Goal: Information Seeking & Learning: Check status

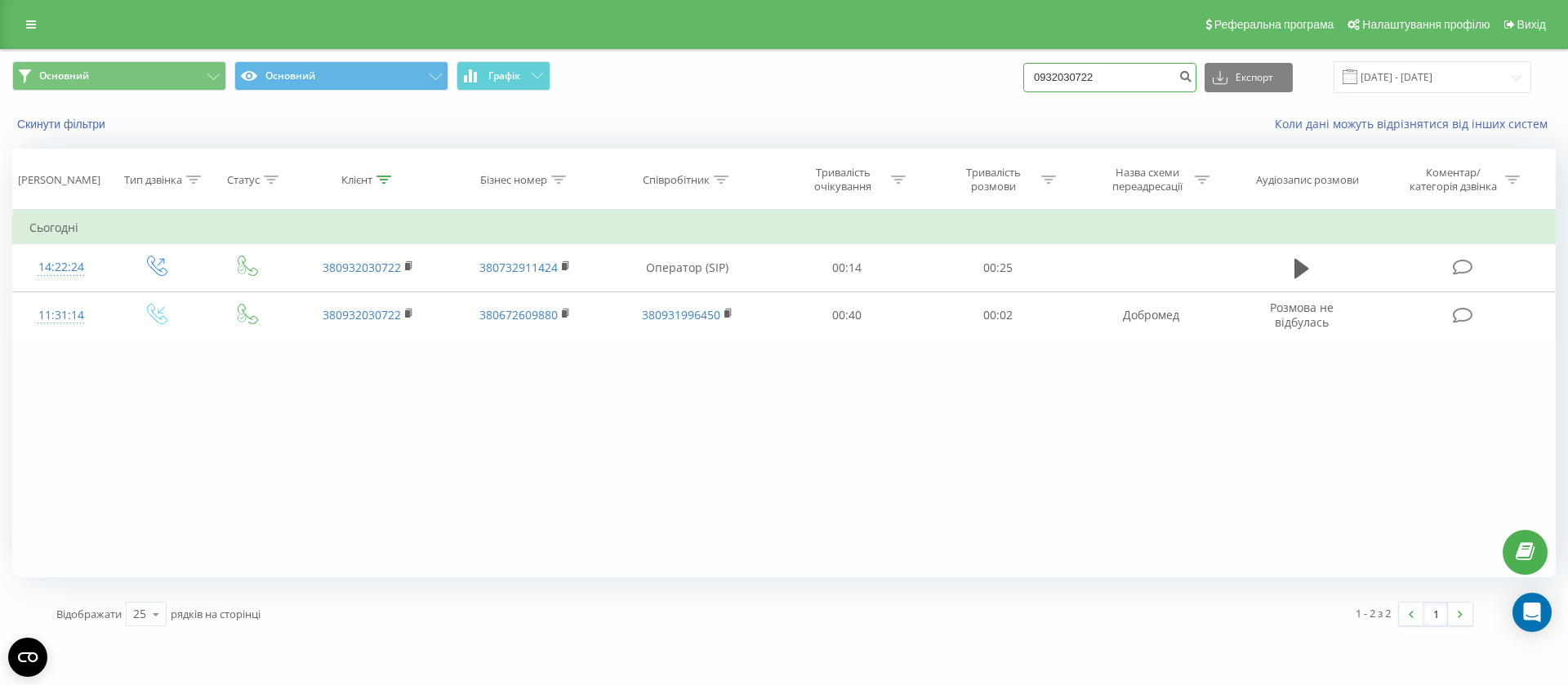
drag, startPoint x: 1118, startPoint y: 68, endPoint x: 1005, endPoint y: 84, distance: 114.1
click at [1005, 84] on div "Основний Основний Графік 0932030722 Експорт .csv .xls .xlsx 20.06.2025 - 20.09.…" at bounding box center [784, 77] width 1543 height 32
paste input "675868198"
type input "0675868198"
click at [1193, 70] on icon "submit" at bounding box center [1186, 73] width 14 height 10
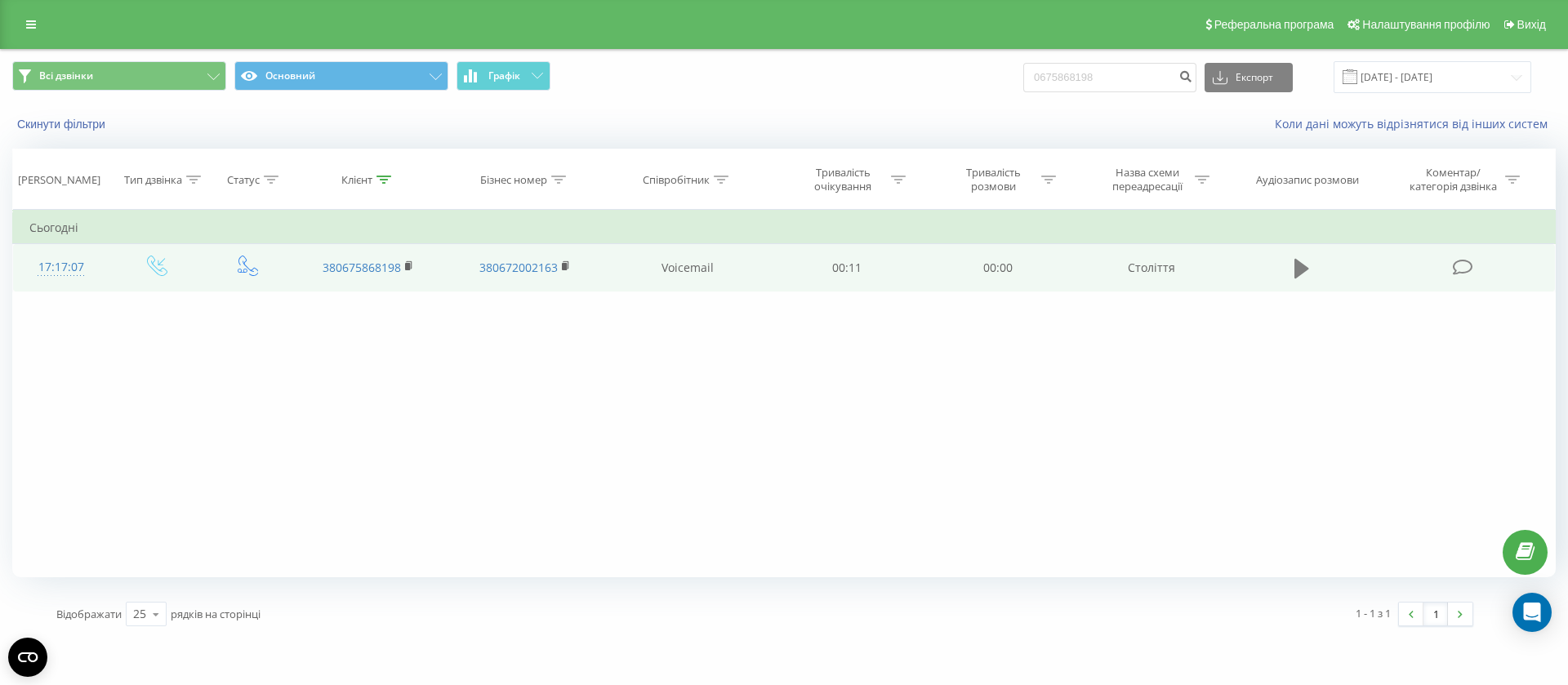
click at [1299, 266] on icon at bounding box center [1302, 269] width 15 height 19
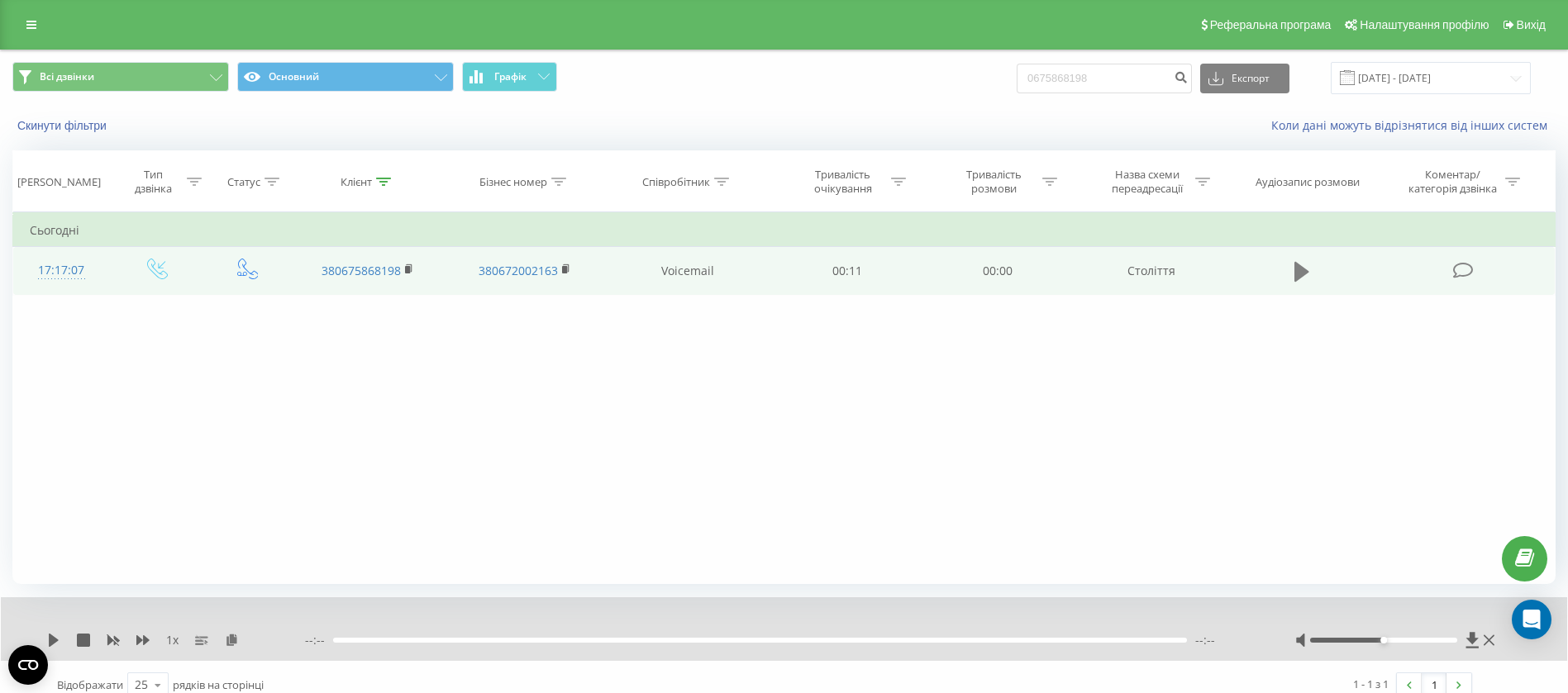
click at [1294, 269] on icon at bounding box center [1301, 272] width 15 height 20
click at [1306, 270] on icon at bounding box center [1301, 272] width 15 height 20
click at [1297, 267] on icon at bounding box center [1301, 272] width 15 height 20
click at [1301, 267] on icon at bounding box center [1301, 272] width 15 height 20
click at [405, 266] on icon at bounding box center [409, 269] width 9 height 12
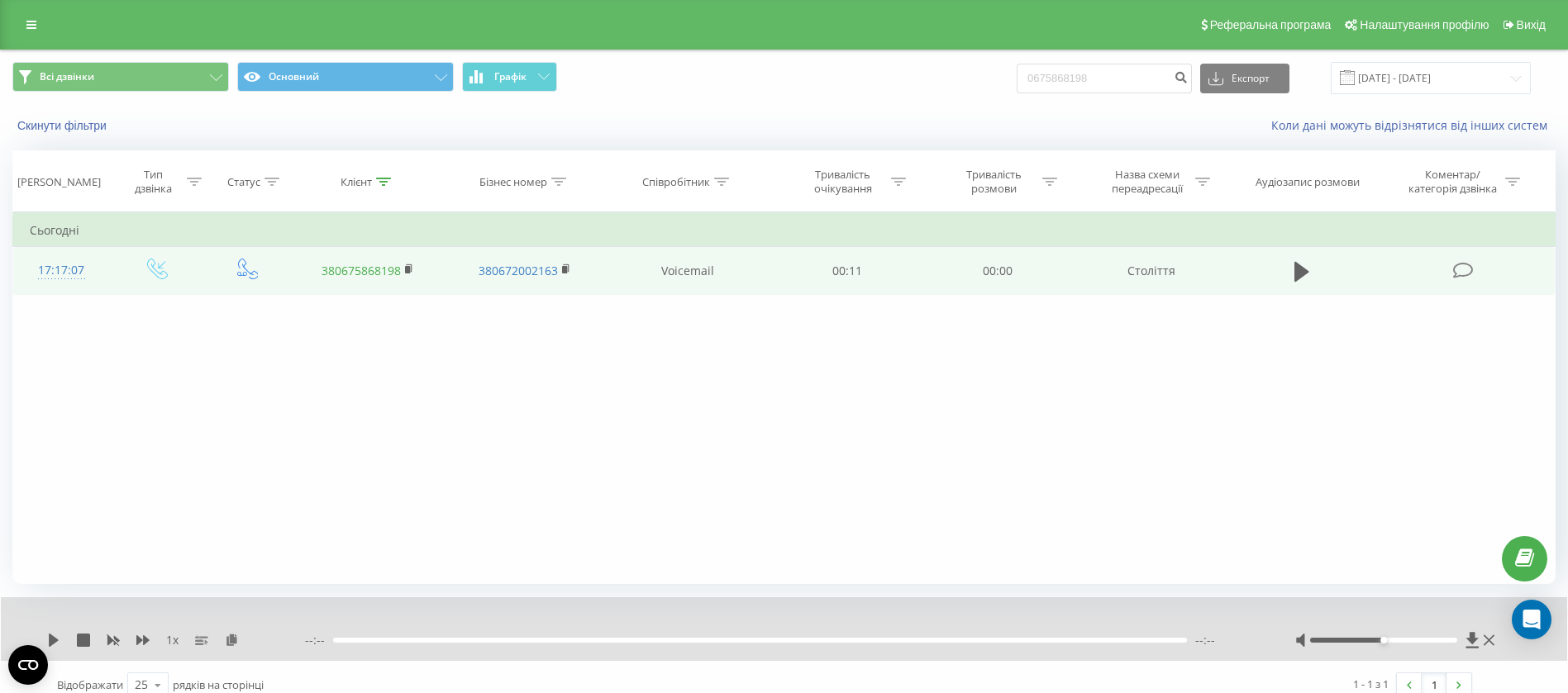
click at [368, 267] on link "380675868198" at bounding box center [361, 271] width 80 height 16
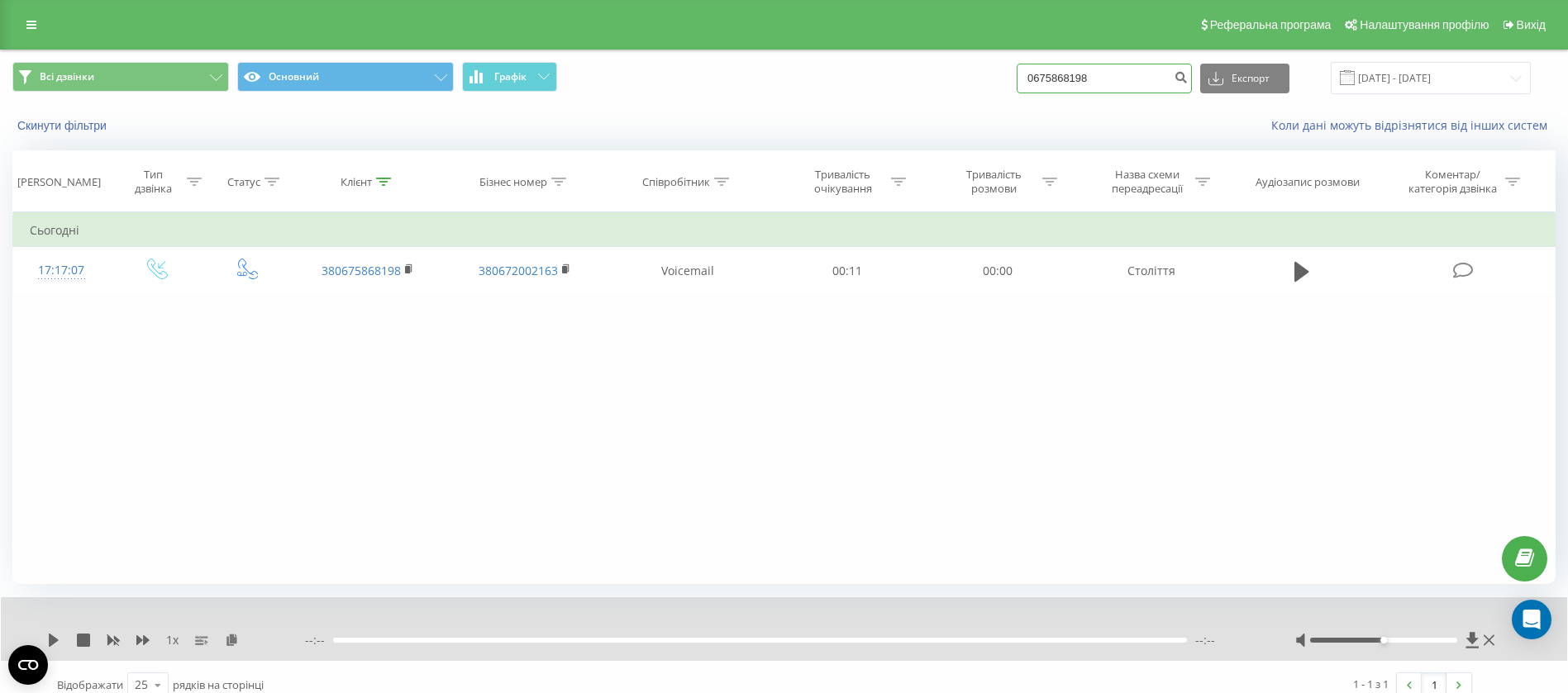
drag, startPoint x: 1127, startPoint y: 78, endPoint x: 1035, endPoint y: 77, distance: 92.0
click at [1035, 77] on input "0675868198" at bounding box center [1104, 78] width 176 height 30
paste input "779934"
type input "0677799348"
click at [1187, 76] on icon "submit" at bounding box center [1181, 74] width 14 height 10
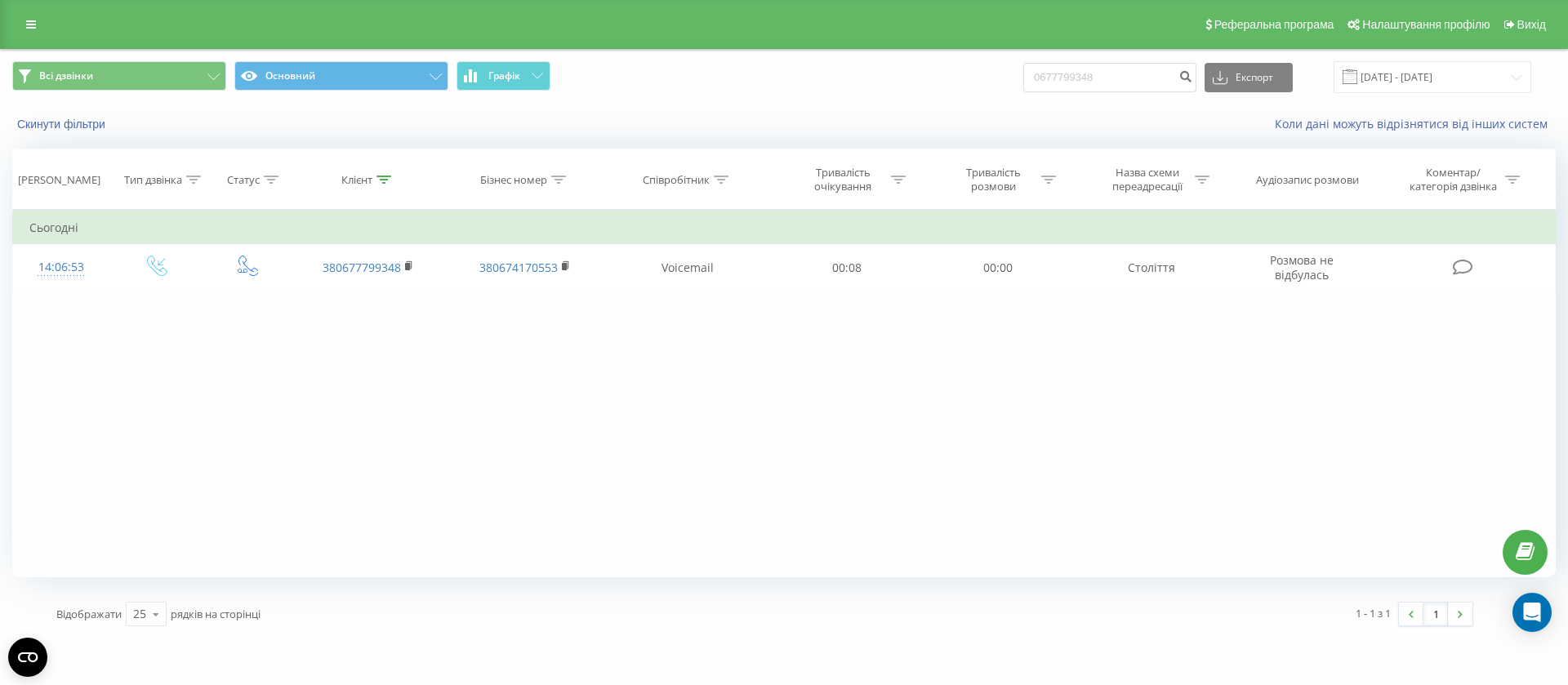
drag, startPoint x: 758, startPoint y: 537, endPoint x: 775, endPoint y: 537, distance: 17.0
click at [760, 537] on div "Фільтрувати за умовою Дорівнює Введіть значення Скасувати OK Фільтрувати за умо…" at bounding box center [784, 393] width 1543 height 367
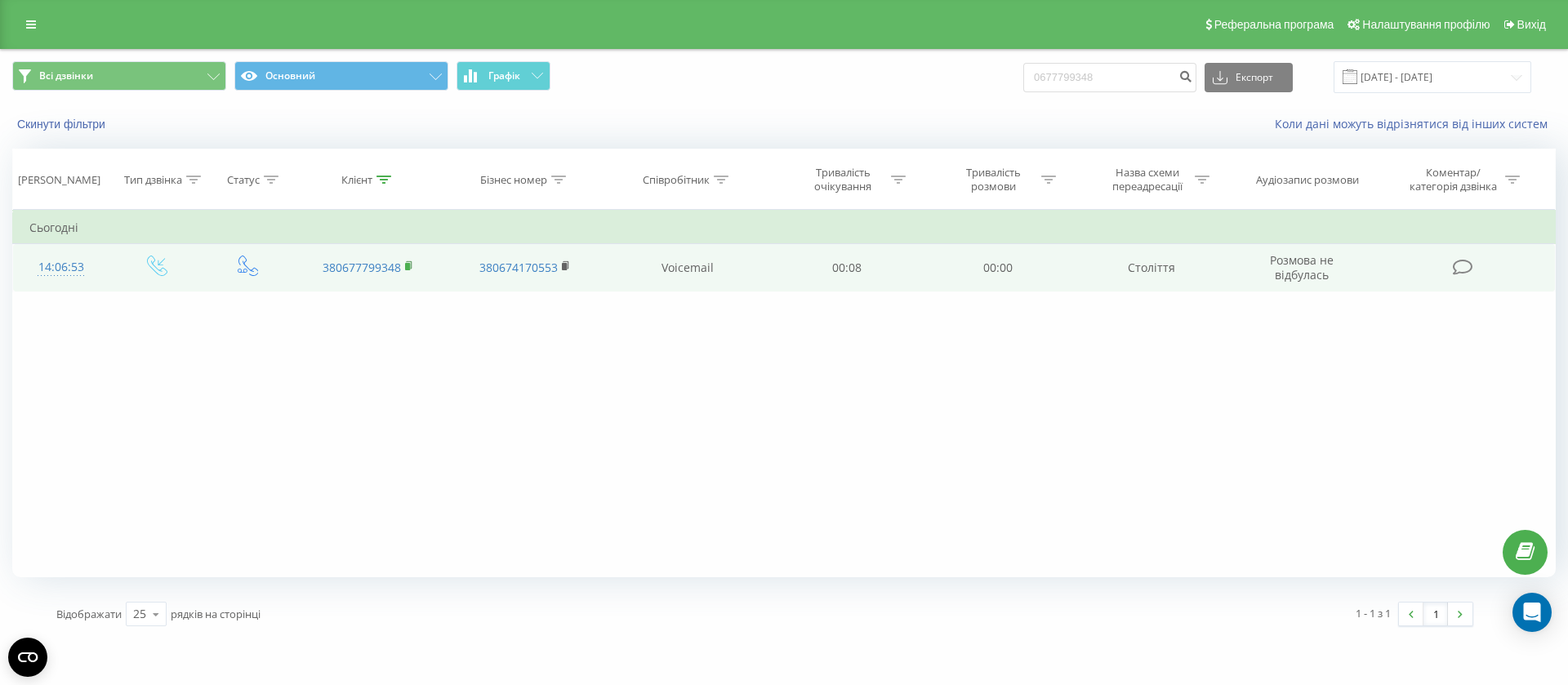
drag, startPoint x: 403, startPoint y: 266, endPoint x: 411, endPoint y: 268, distance: 8.2
click at [409, 267] on td "380677799348" at bounding box center [368, 268] width 157 height 48
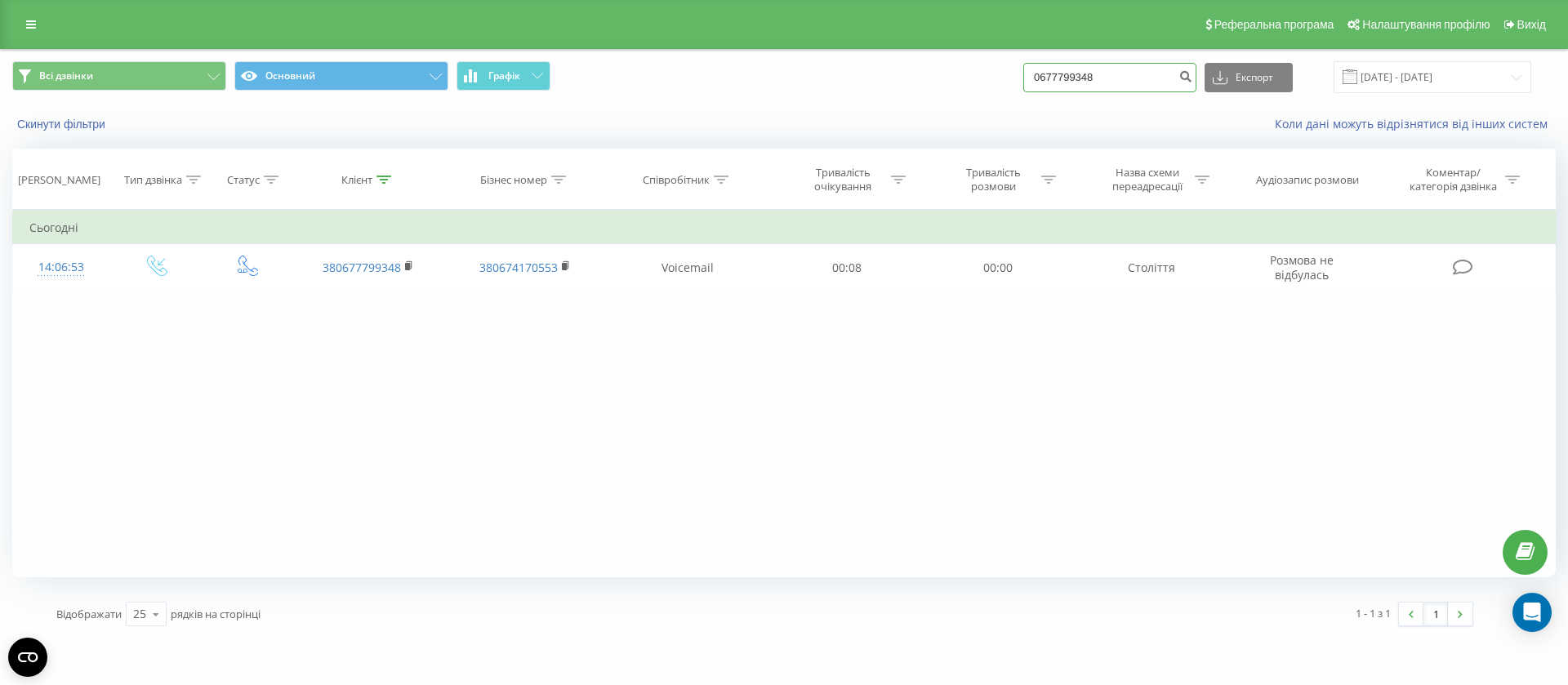
drag, startPoint x: 1149, startPoint y: 80, endPoint x: 969, endPoint y: 86, distance: 180.1
click at [969, 86] on div "Всі дзвінки Основний Графік 0677799348 Експорт .csv .xls .xlsx 21.06.2025 - 21.…" at bounding box center [784, 77] width 1543 height 32
paste input "82208084"
type input "0682208084"
click at [1193, 75] on icon "submit" at bounding box center [1186, 73] width 14 height 10
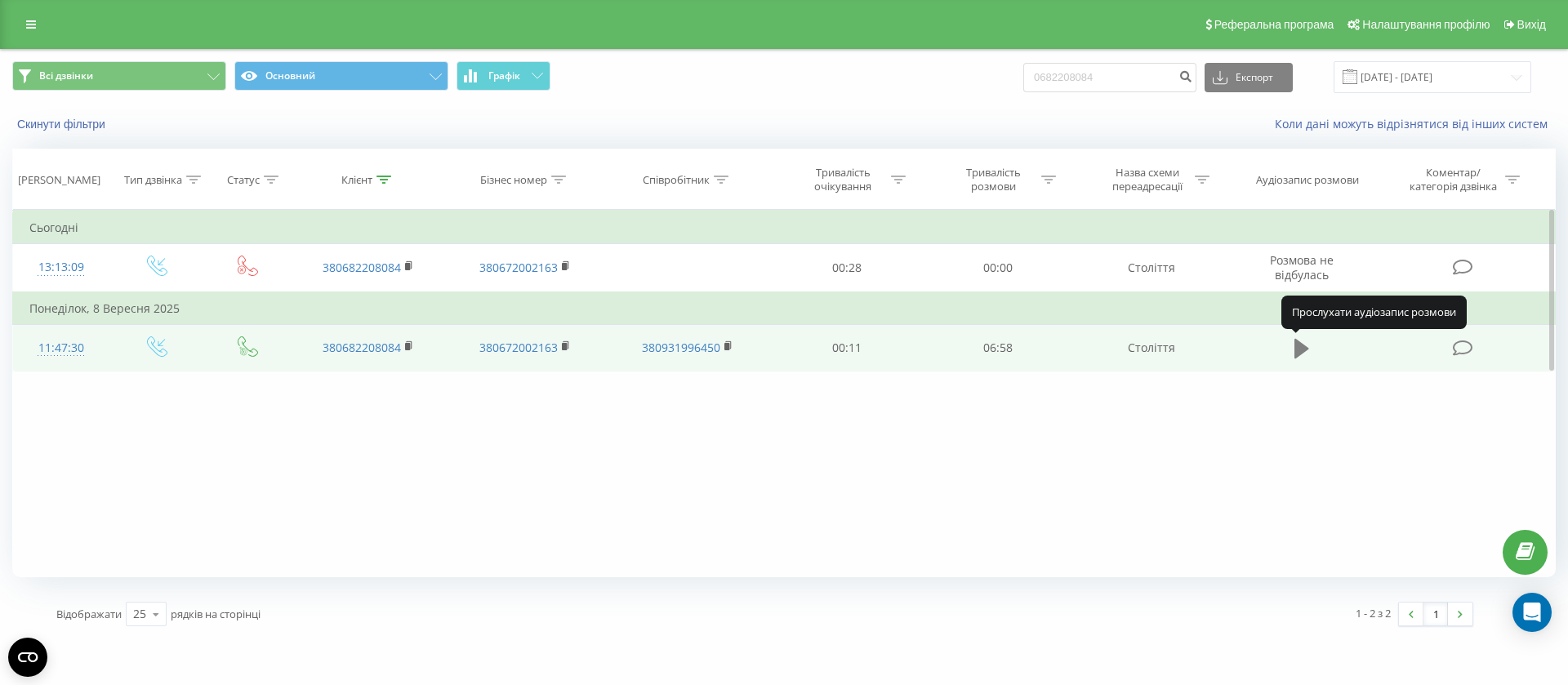
click at [1301, 345] on icon at bounding box center [1302, 349] width 15 height 19
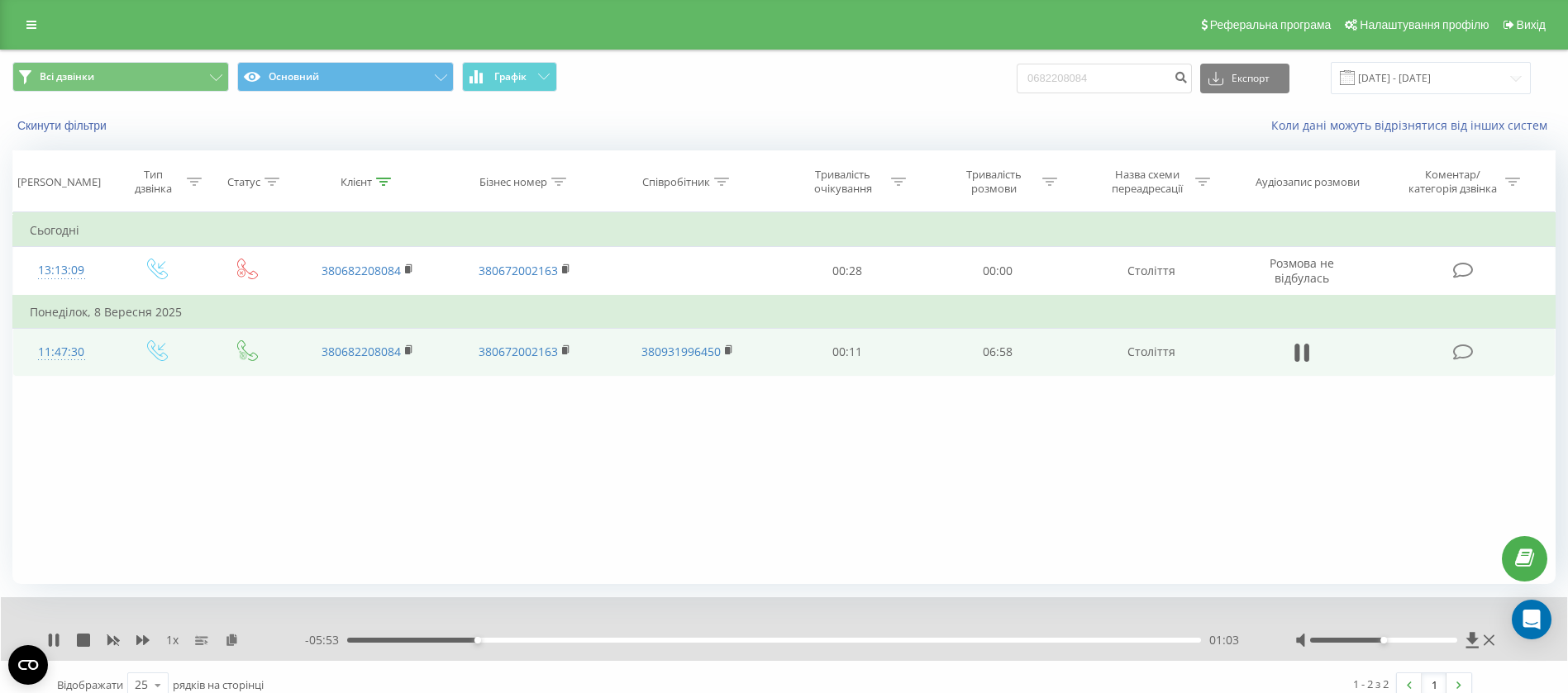
drag, startPoint x: 564, startPoint y: 639, endPoint x: 673, endPoint y: 637, distance: 109.0
click at [603, 637] on div "- 05:53 01:03 01:03" at bounding box center [780, 640] width 949 height 16
drag, startPoint x: 714, startPoint y: 639, endPoint x: 770, endPoint y: 640, distance: 56.0
click at [750, 640] on div "02:20" at bounding box center [774, 641] width 853 height 5
drag, startPoint x: 844, startPoint y: 639, endPoint x: 880, endPoint y: 639, distance: 36.0
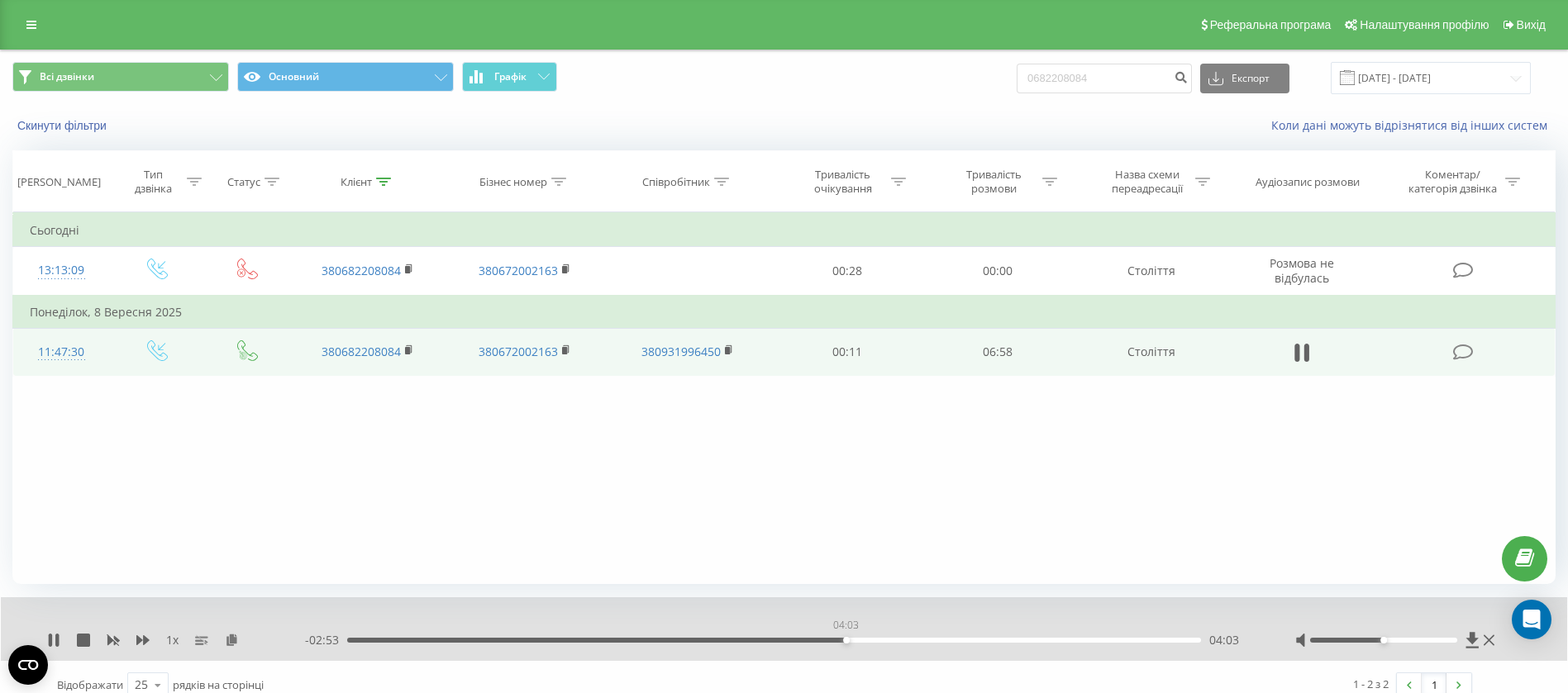
click at [846, 639] on div "04:03" at bounding box center [774, 641] width 853 height 5
click at [916, 639] on div "04:37" at bounding box center [774, 641] width 853 height 5
drag, startPoint x: 1015, startPoint y: 639, endPoint x: 1038, endPoint y: 639, distance: 23.0
click at [1020, 640] on div "05:26" at bounding box center [774, 641] width 853 height 5
click at [1102, 638] on div "05:31" at bounding box center [774, 641] width 853 height 5
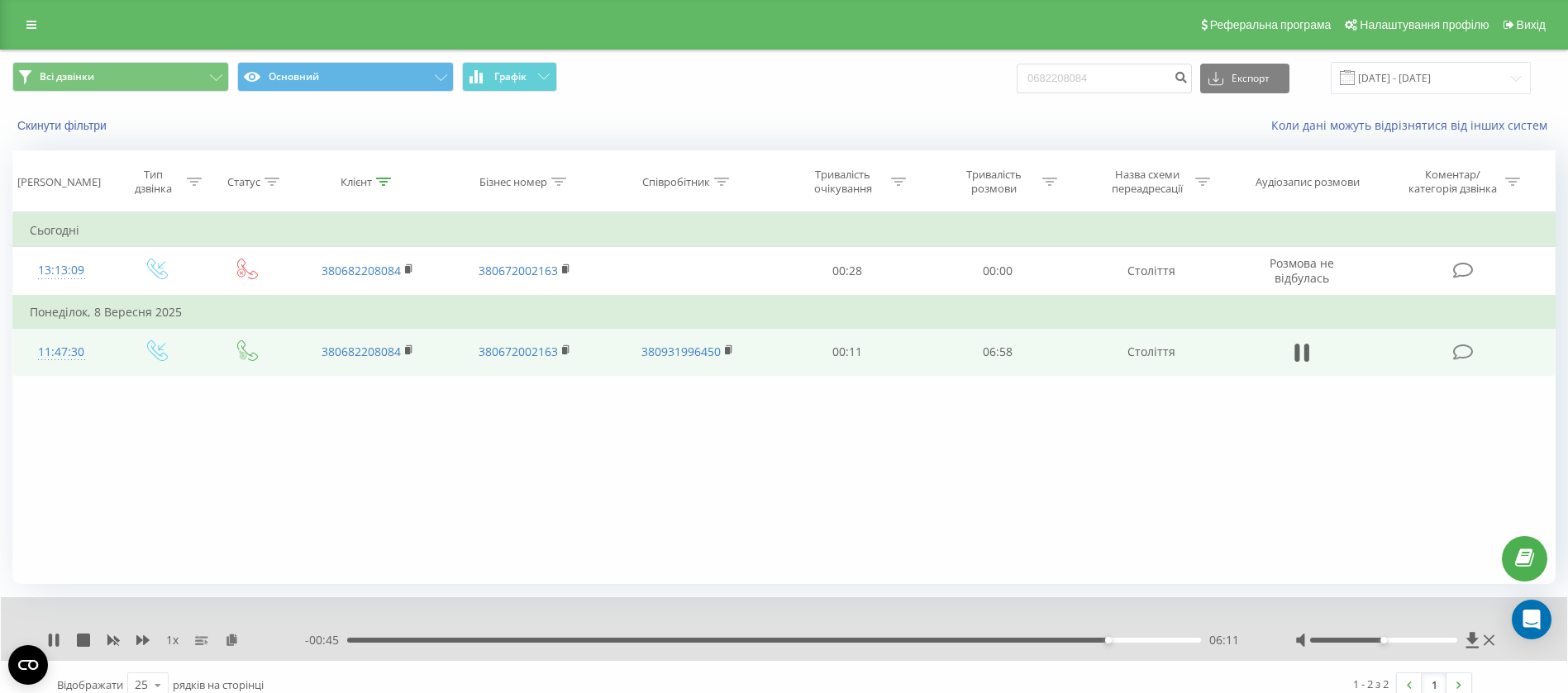
click at [1161, 640] on div "06:11" at bounding box center [774, 641] width 853 height 5
click at [1182, 640] on div "06:37" at bounding box center [774, 641] width 853 height 5
click at [1190, 640] on div "06:49" at bounding box center [774, 641] width 853 height 5
click at [1097, 641] on div "06:53" at bounding box center [774, 641] width 853 height 5
click at [1050, 638] on div "05:43" at bounding box center [774, 641] width 853 height 5
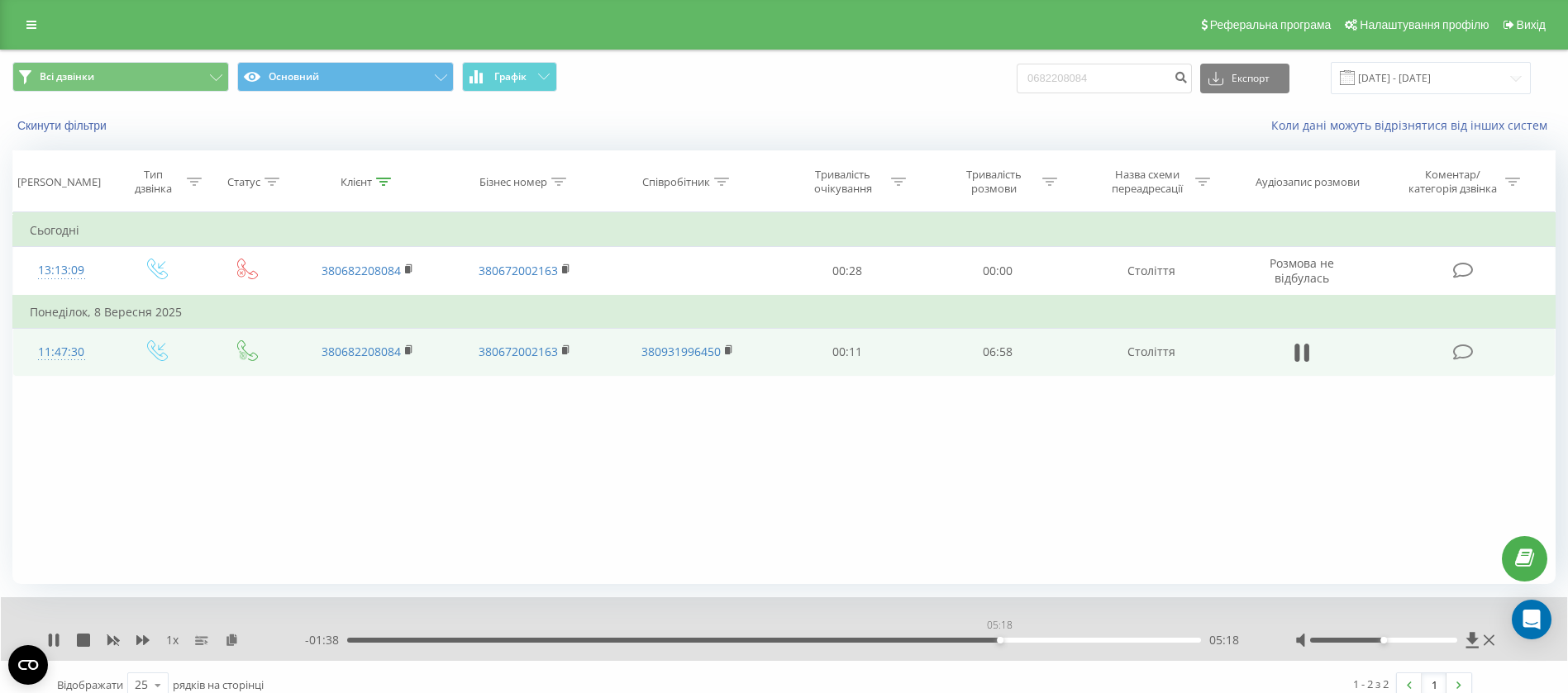
click at [999, 638] on div "05:18" at bounding box center [774, 641] width 853 height 5
click at [1024, 638] on div "05:30" at bounding box center [774, 641] width 853 height 5
drag, startPoint x: 1057, startPoint y: 638, endPoint x: 1076, endPoint y: 638, distance: 19.0
click at [1069, 638] on div "05:47" at bounding box center [774, 641] width 853 height 5
click at [1054, 638] on div "05:43" at bounding box center [774, 641] width 853 height 5
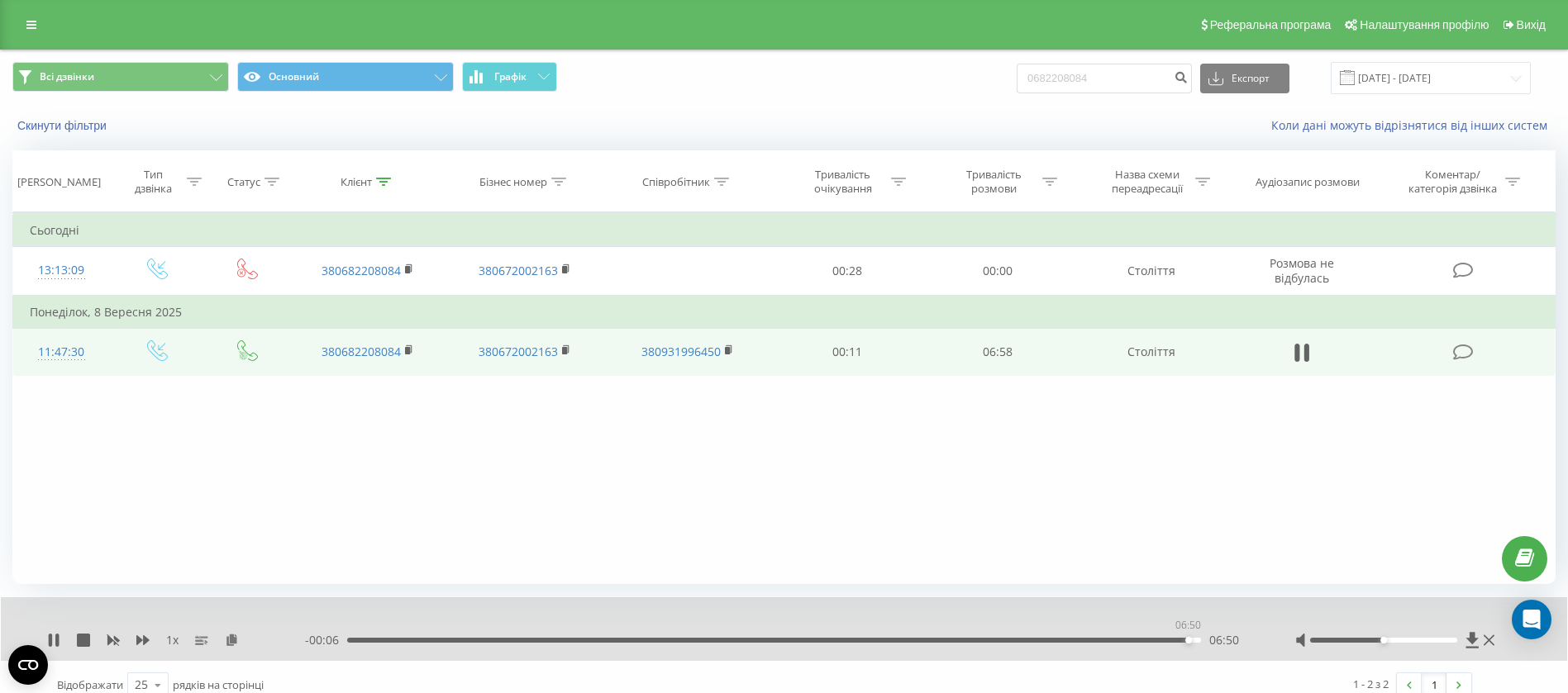
click at [1187, 638] on div "06:50" at bounding box center [774, 641] width 853 height 5
click at [1192, 640] on div "06:51" at bounding box center [1189, 640] width 6 height 6
click at [407, 353] on rect at bounding box center [407, 351] width 5 height 7
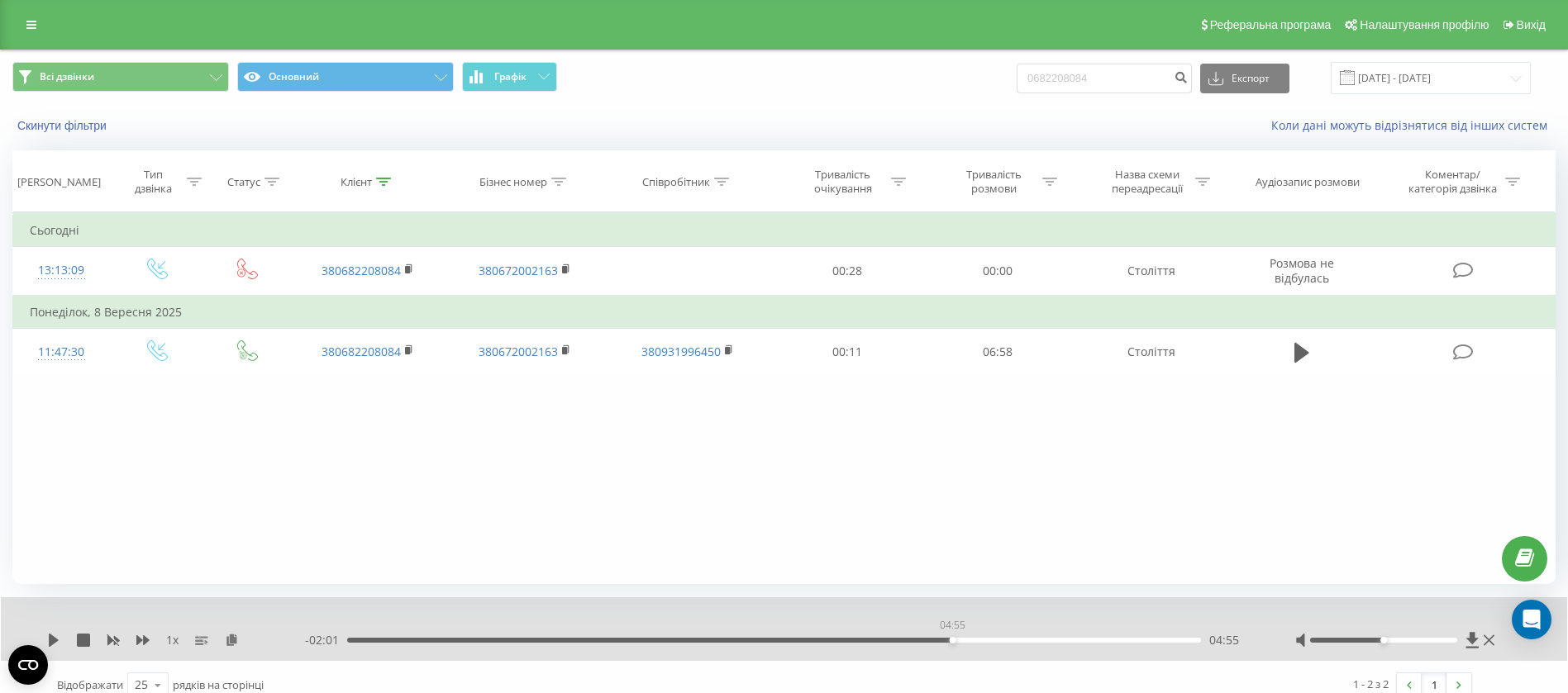
click at [948, 638] on div "04:55" at bounding box center [774, 641] width 853 height 5
click at [963, 638] on div "05:00" at bounding box center [774, 641] width 853 height 5
click at [1305, 353] on icon at bounding box center [1301, 353] width 15 height 20
click at [895, 638] on div "04:27" at bounding box center [774, 641] width 853 height 5
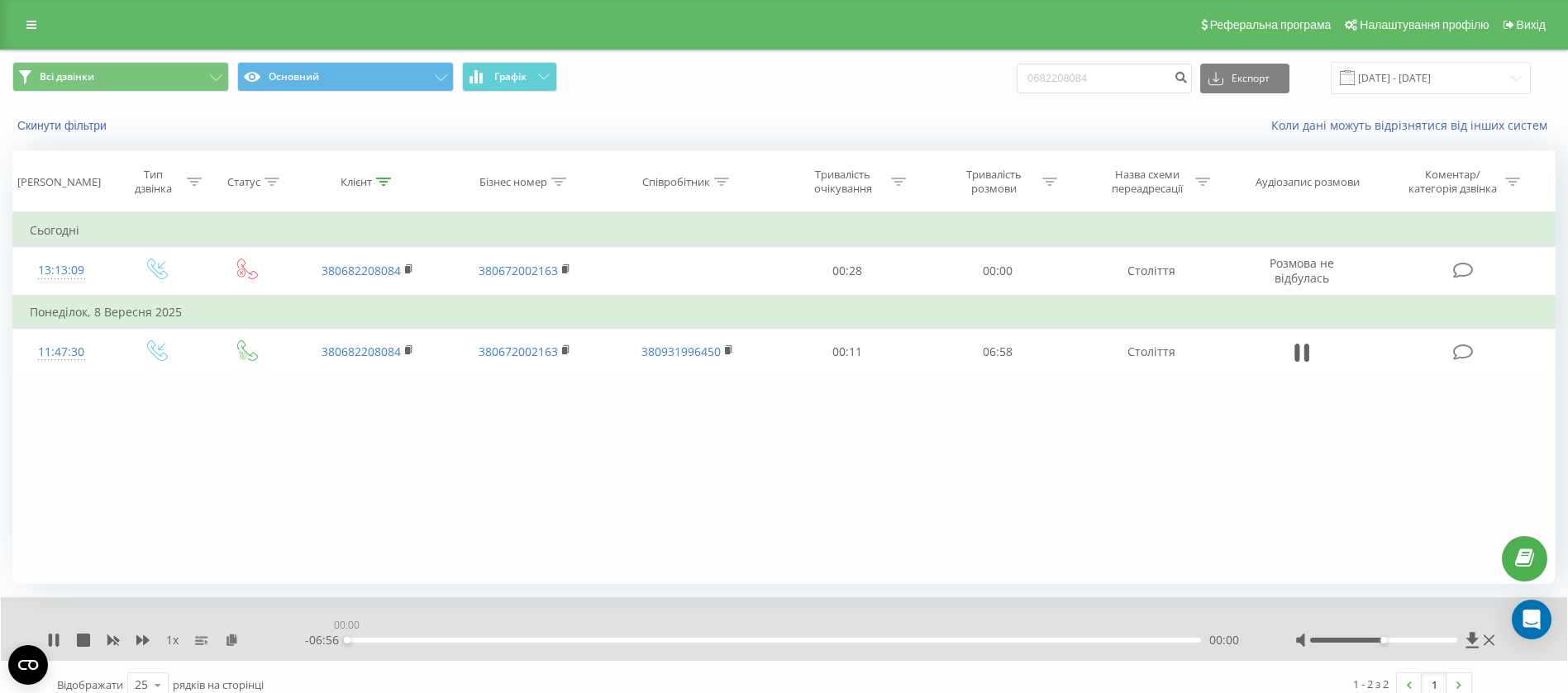
drag, startPoint x: 907, startPoint y: 638, endPoint x: 924, endPoint y: 640, distance: 17.1
click at [913, 640] on div "00:00" at bounding box center [774, 641] width 853 height 5
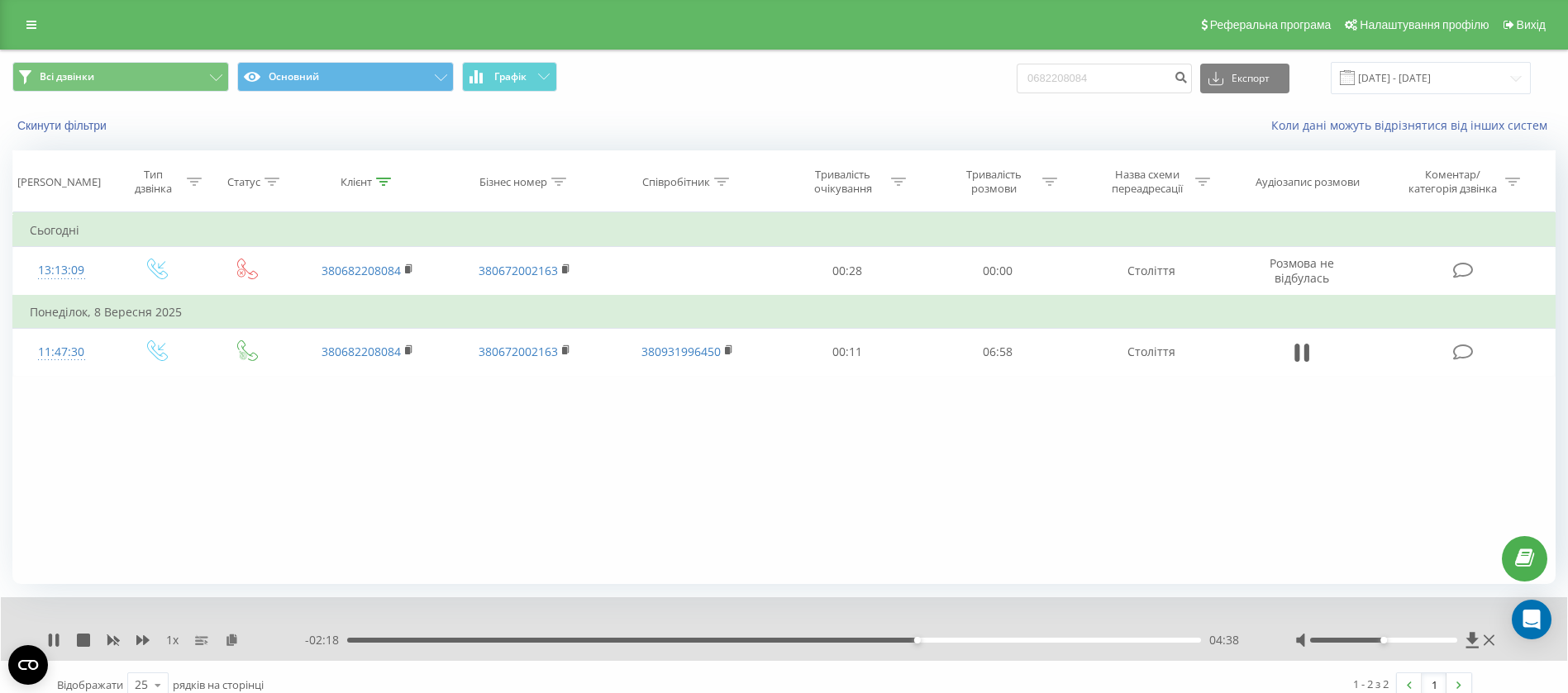
drag, startPoint x: 934, startPoint y: 641, endPoint x: 959, endPoint y: 641, distance: 25.0
click at [958, 641] on div "04:38" at bounding box center [774, 641] width 853 height 5
click at [934, 640] on div "04:46" at bounding box center [774, 641] width 853 height 5
click at [918, 639] on div "04:55" at bounding box center [774, 641] width 853 height 5
click at [1127, 638] on div "06:31" at bounding box center [774, 641] width 853 height 5
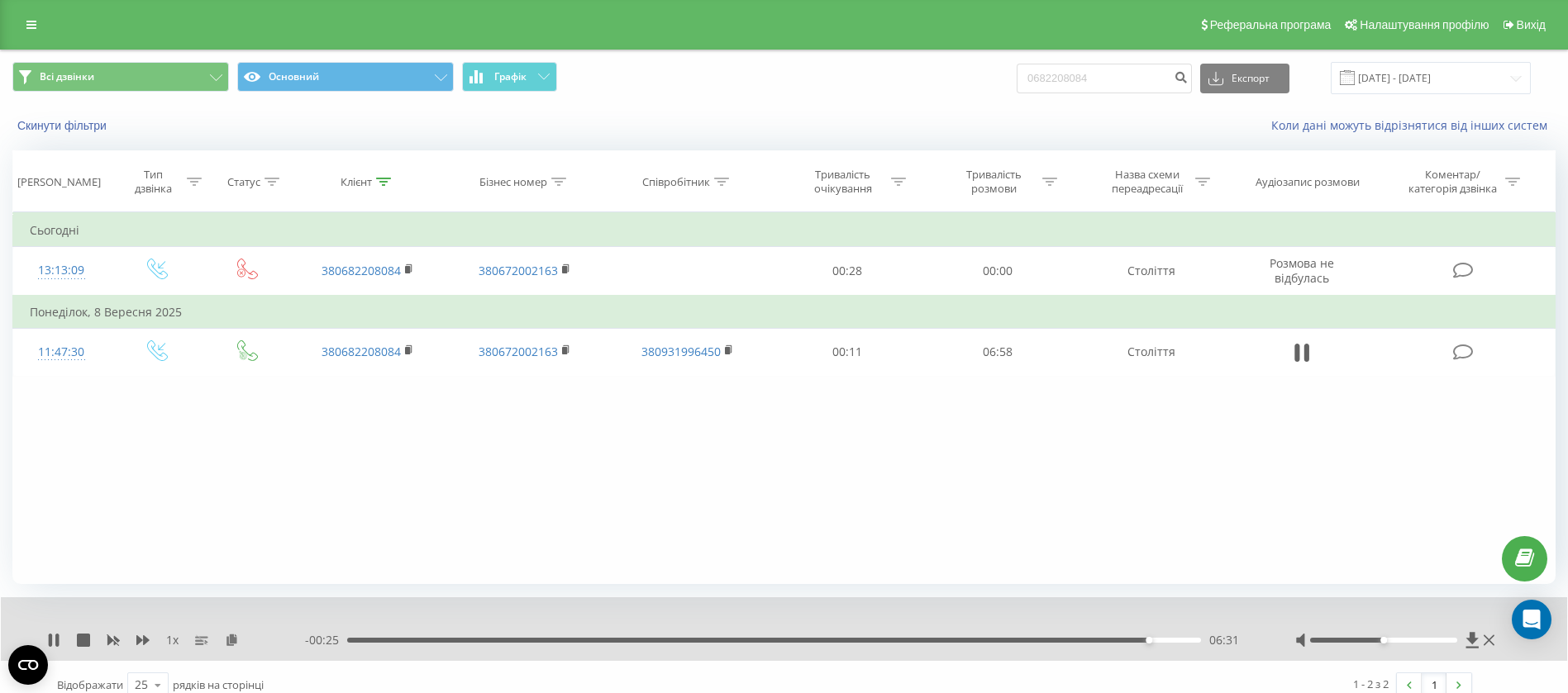
drag, startPoint x: 1070, startPoint y: 533, endPoint x: 1106, endPoint y: 552, distance: 40.7
click at [1079, 534] on div "Фільтрувати за умовою Дорівнює Введіть значення Скасувати OK Фільтрувати за умо…" at bounding box center [784, 398] width 1543 height 372
click at [1140, 638] on div "06:27" at bounding box center [774, 641] width 853 height 5
click at [1131, 638] on div "06:22" at bounding box center [774, 641] width 853 height 5
click at [1444, 638] on div at bounding box center [1384, 641] width 147 height 5
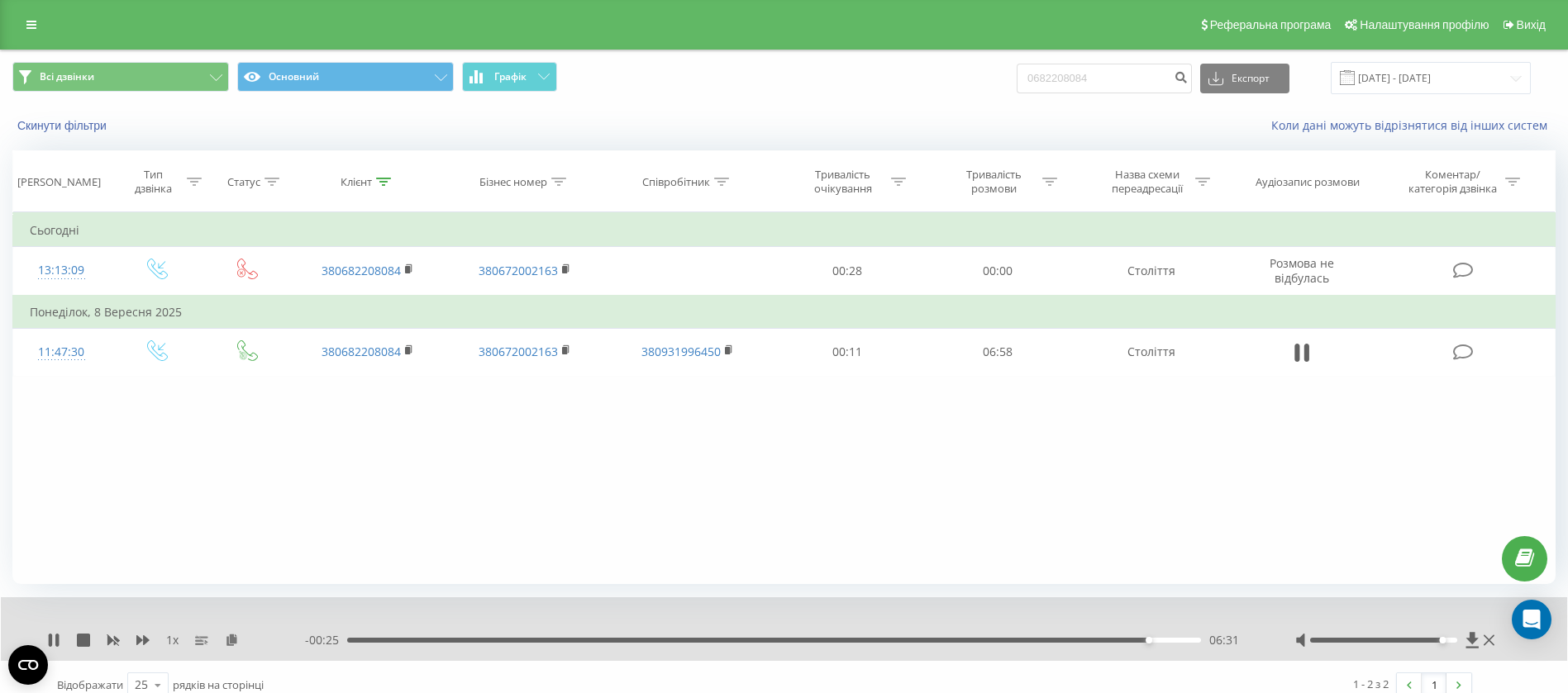
click at [766, 638] on div "06:31" at bounding box center [774, 641] width 853 height 5
click at [605, 643] on div "- 03:29 03:26 03:26" at bounding box center [780, 640] width 949 height 16
click at [605, 636] on div "- 03:29 03:27 03:27" at bounding box center [780, 640] width 949 height 16
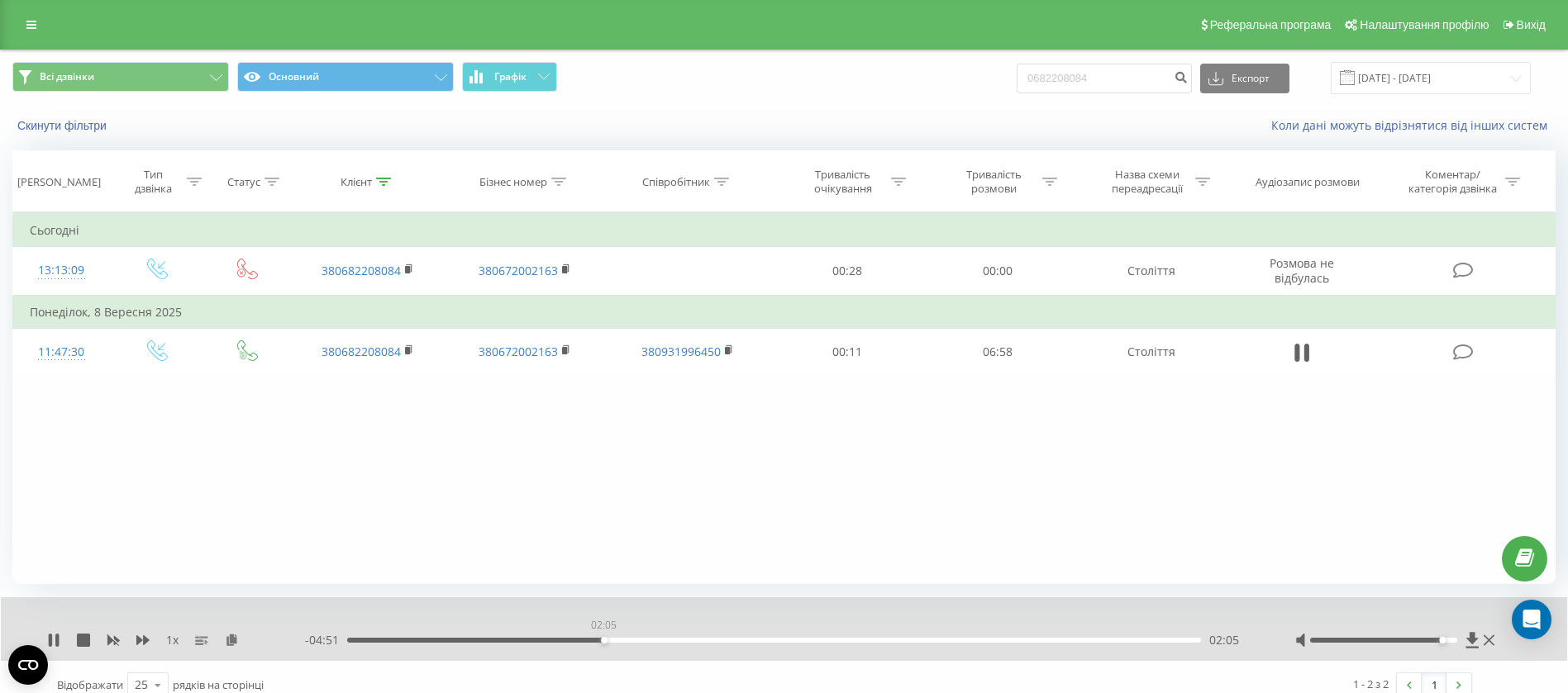
click at [604, 640] on div "02:05" at bounding box center [774, 641] width 853 height 5
click at [574, 639] on div "02:06" at bounding box center [774, 641] width 853 height 5
click at [493, 638] on div "01:52" at bounding box center [774, 641] width 853 height 5
click at [1300, 349] on icon at bounding box center [1301, 353] width 15 height 23
